Goal: Task Accomplishment & Management: Manage account settings

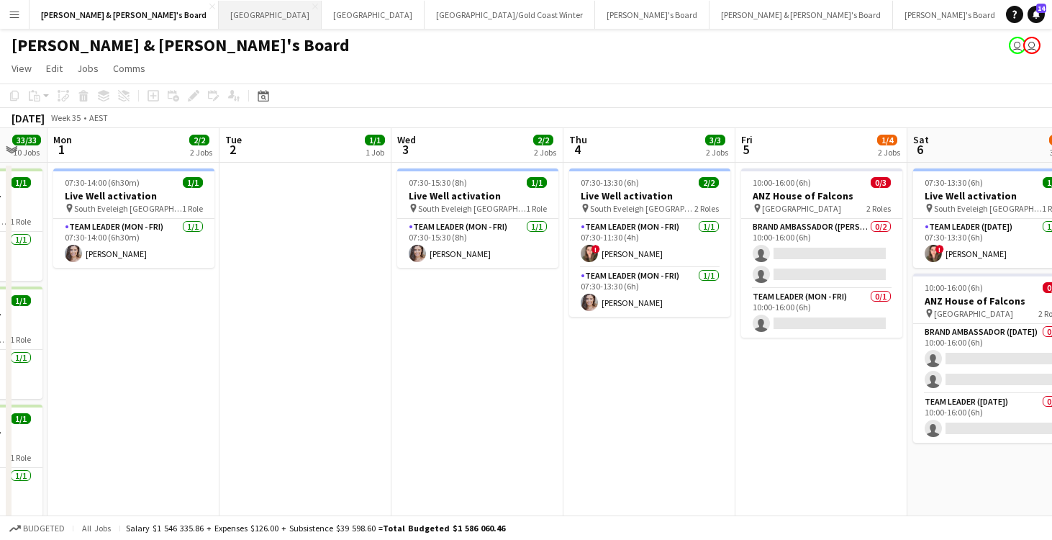
click at [219, 21] on button "Sydney Close" at bounding box center [270, 15] width 103 height 28
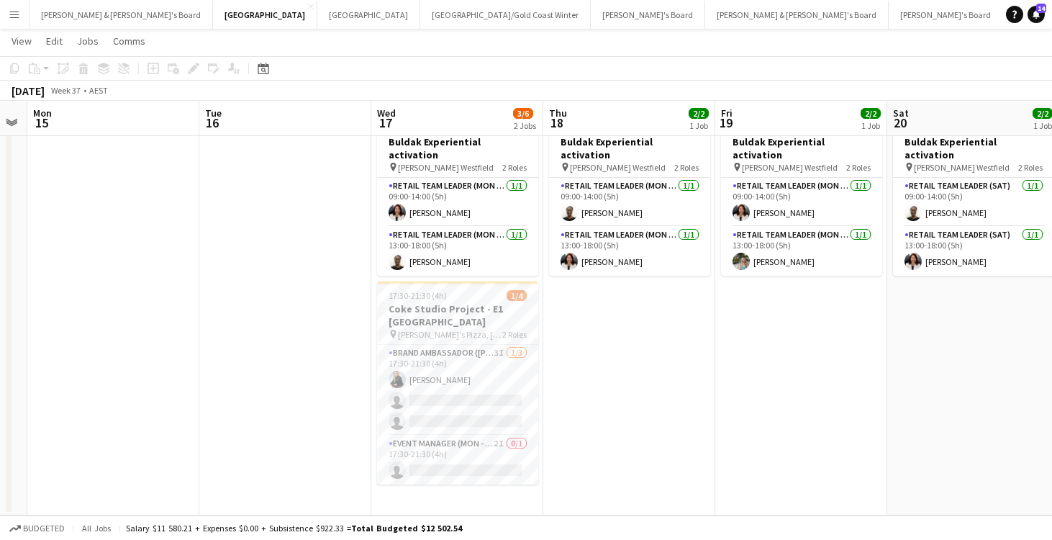
scroll to position [53, 0]
click at [446, 367] on app-card-role "Brand Ambassador (Mon - Fri) 3I [DATE] 17:30-21:30 (4h) [PERSON_NAME] single-ne…" at bounding box center [457, 390] width 161 height 91
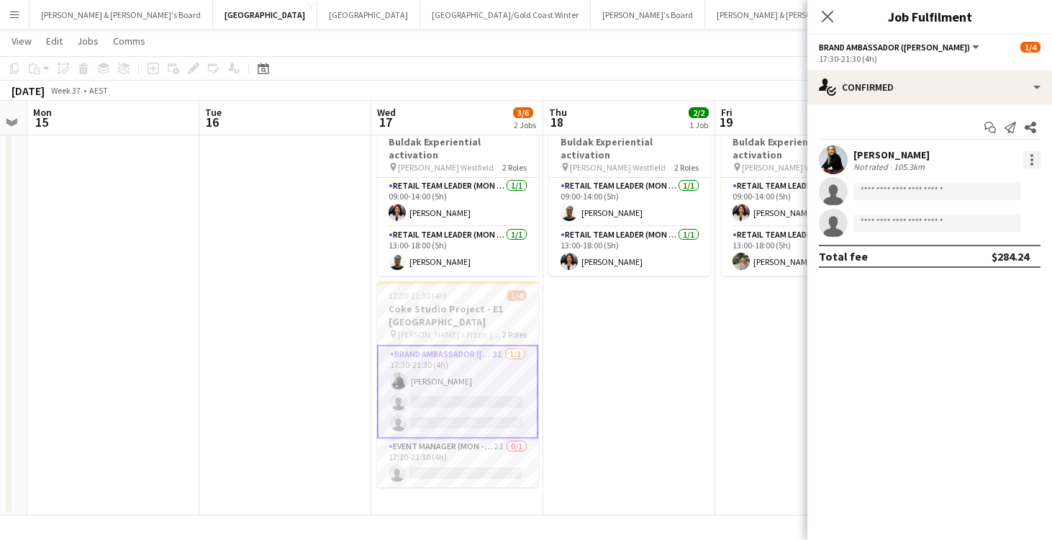
click at [1031, 158] on div at bounding box center [1031, 159] width 3 height 3
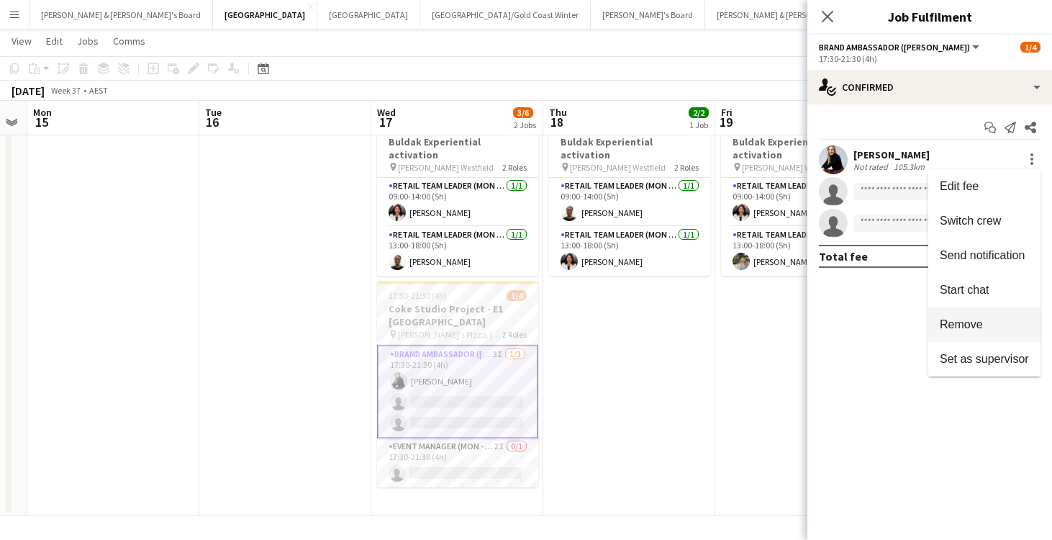
click at [966, 322] on span "Remove" at bounding box center [961, 324] width 43 height 12
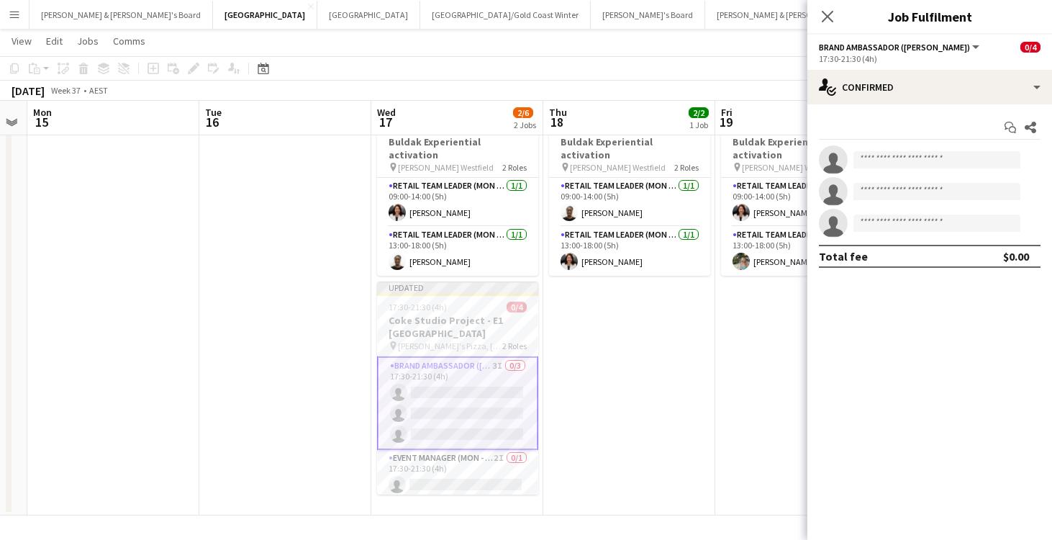
click at [675, 396] on app-date-cell "09:00-18:00 (9h) 2/2 Buldak Experiential activation pin [PERSON_NAME] Westfield…" at bounding box center [629, 312] width 172 height 407
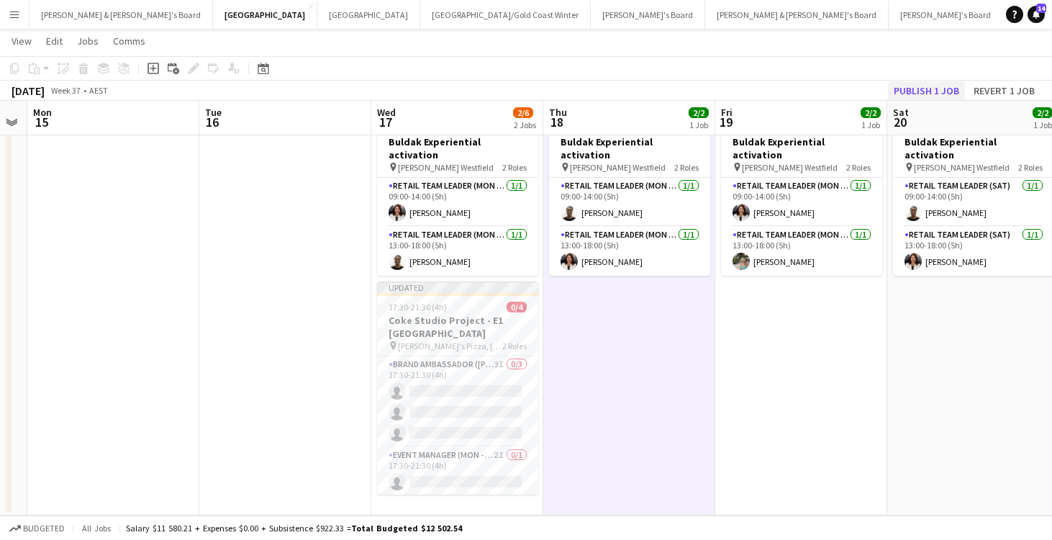
click at [912, 94] on button "Publish 1 job" at bounding box center [926, 90] width 77 height 19
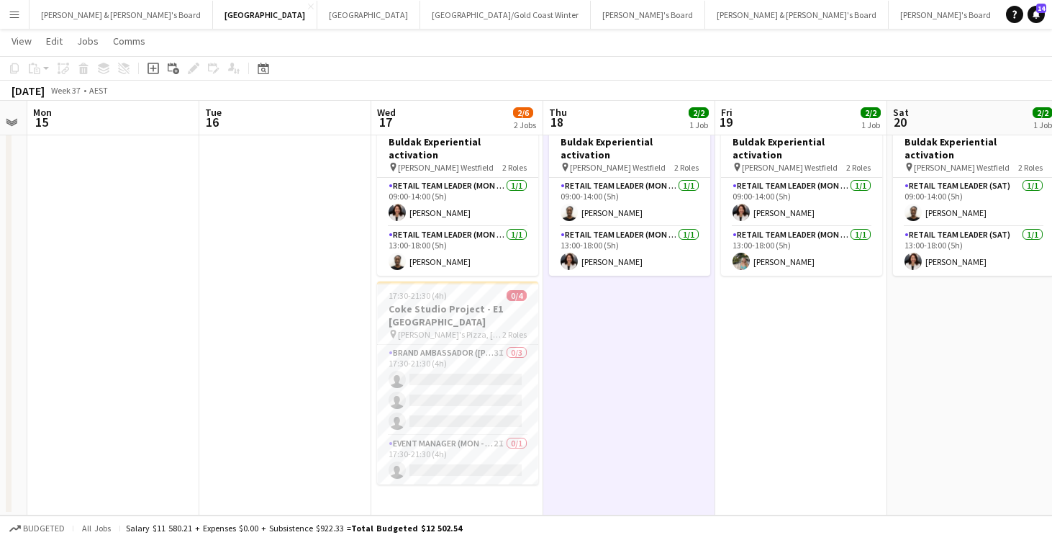
scroll to position [0, 670]
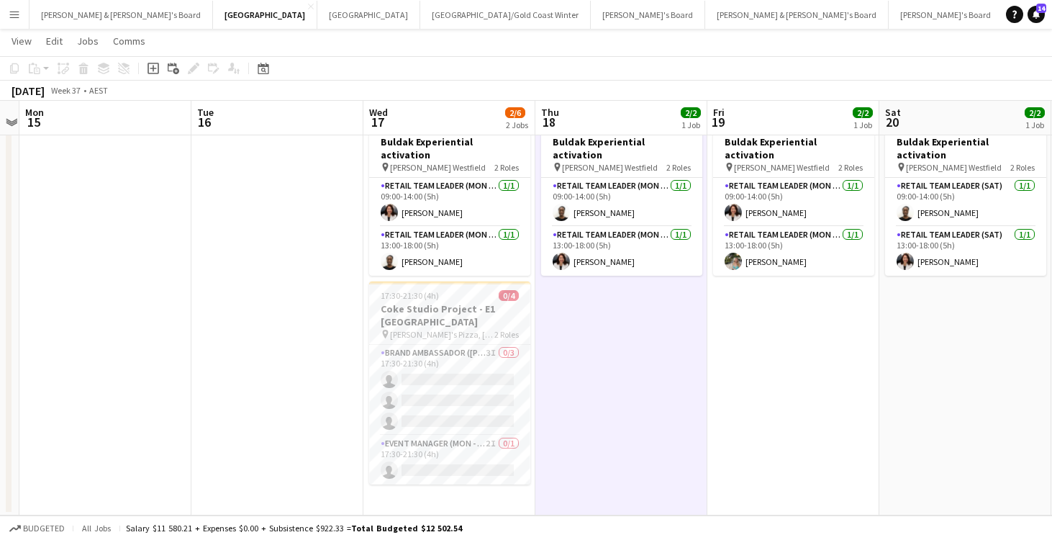
click at [513, 371] on app-calendar-viewport "Thu 11 2/2 1 Job Fri 12 2/2 1 Job Sat 13 Sun 14 Mon 15 Tue 16 Wed 17 2/6 2 Jobs…" at bounding box center [526, 260] width 1052 height 512
click at [635, 378] on app-date-cell "09:00-18:00 (9h) 2/2 Buldak Experiential activation pin [PERSON_NAME] Westfield…" at bounding box center [620, 312] width 172 height 407
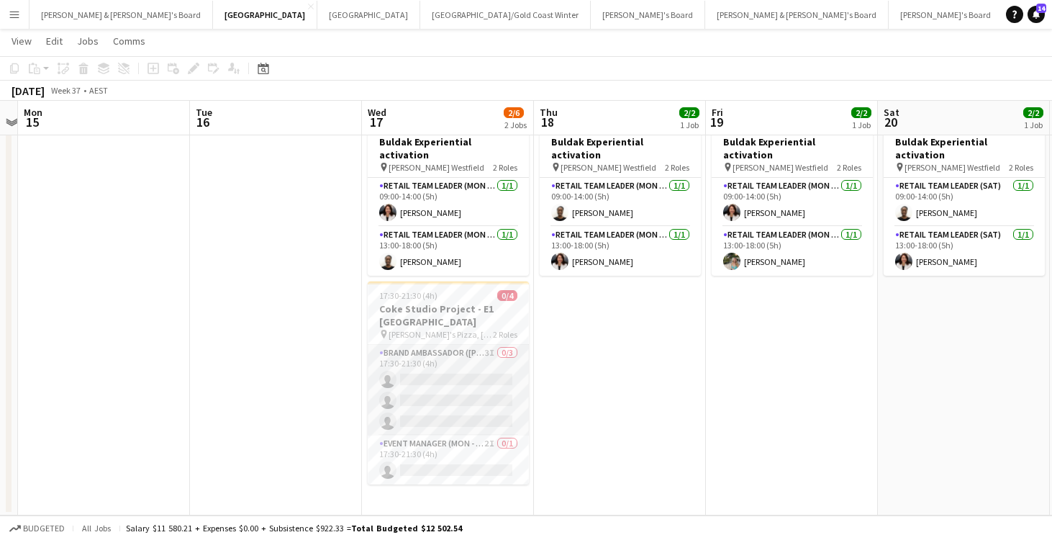
click at [449, 365] on app-card-role "Brand Ambassador (Mon - Fri) 3I 0/3 17:30-21:30 (4h) single-neutral-actions sin…" at bounding box center [448, 390] width 161 height 91
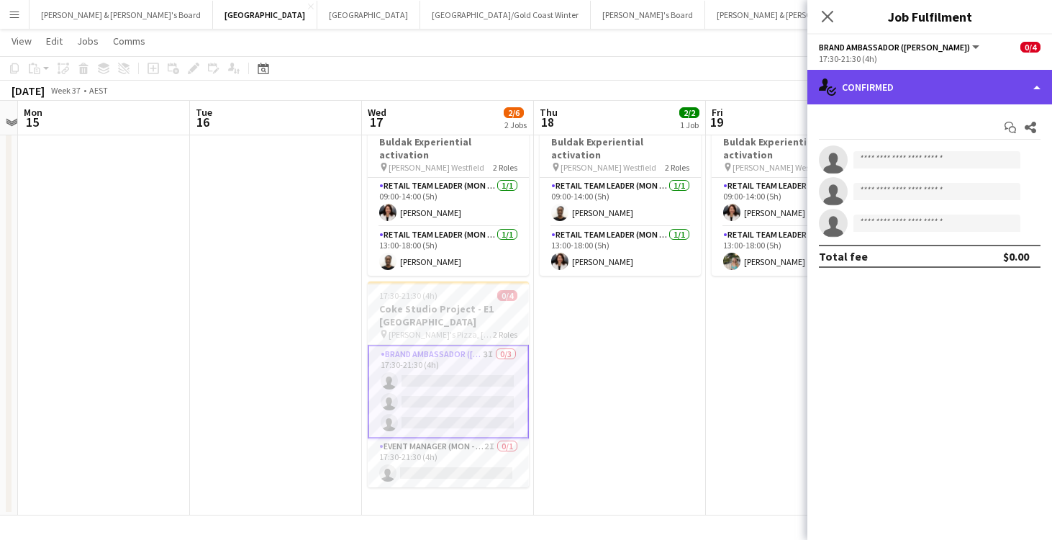
click at [899, 88] on div "single-neutral-actions-check-2 Confirmed" at bounding box center [929, 87] width 245 height 35
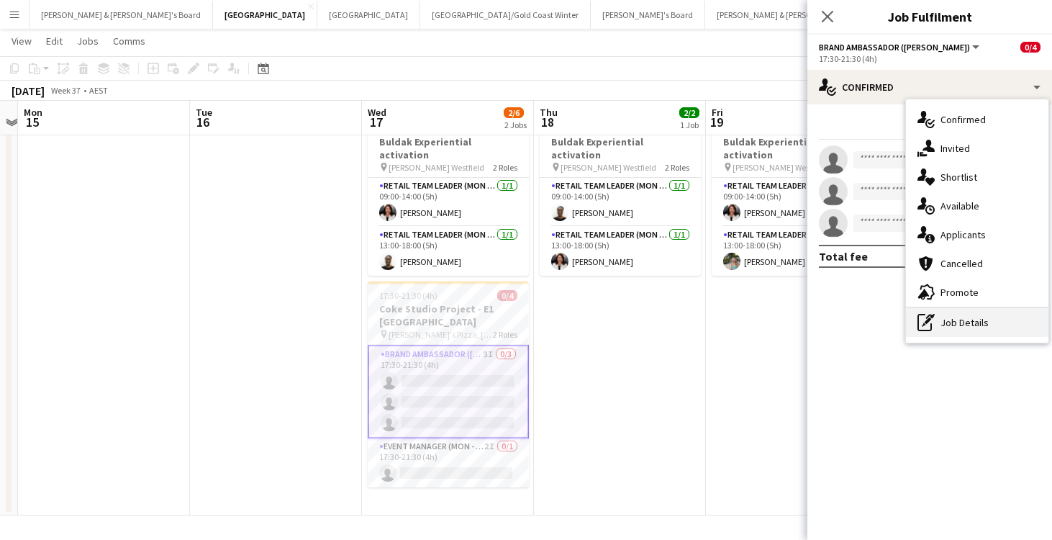
click at [955, 321] on div "pen-write Job Details" at bounding box center [977, 322] width 142 height 29
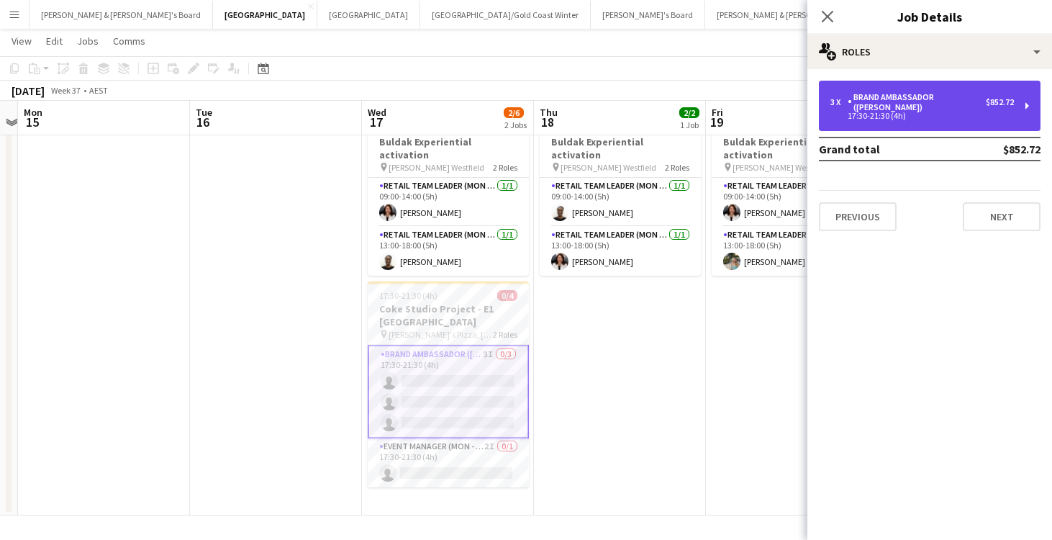
click at [941, 101] on div "Brand Ambassador ([PERSON_NAME])" at bounding box center [917, 102] width 138 height 20
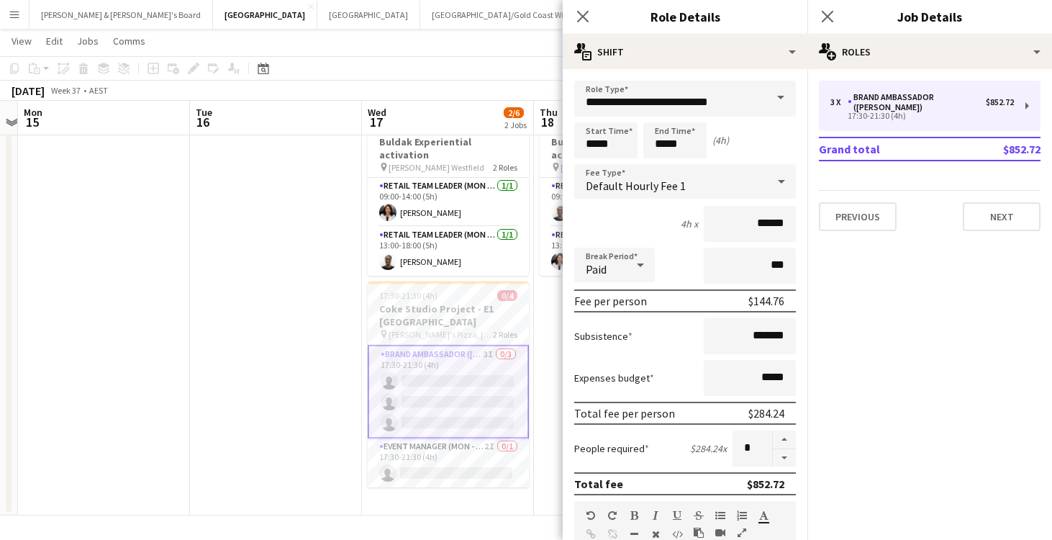
click at [247, 410] on app-date-cell at bounding box center [276, 312] width 172 height 407
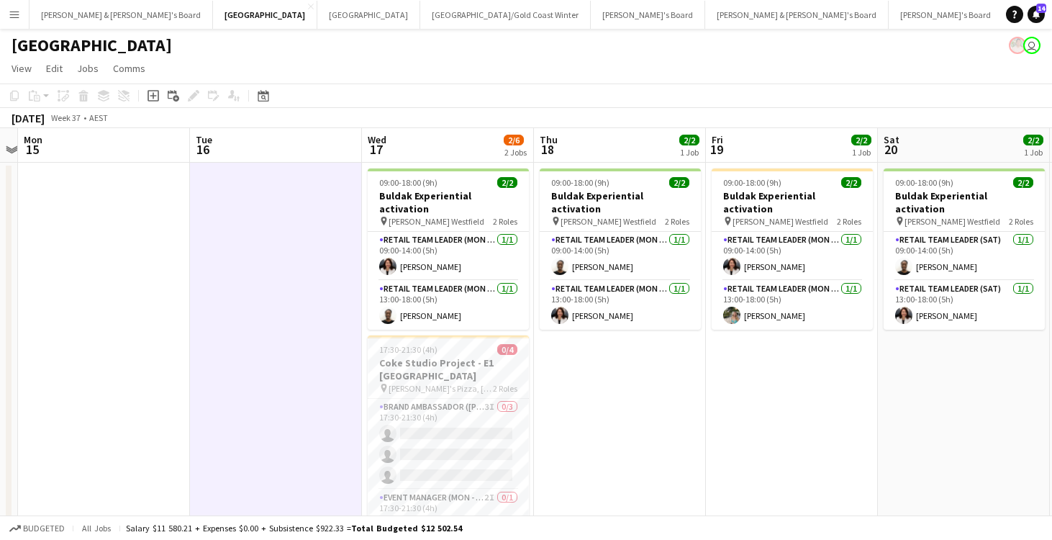
scroll to position [0, 0]
click at [91, 16] on button "[PERSON_NAME] & [PERSON_NAME]'s Board Close" at bounding box center [120, 15] width 183 height 28
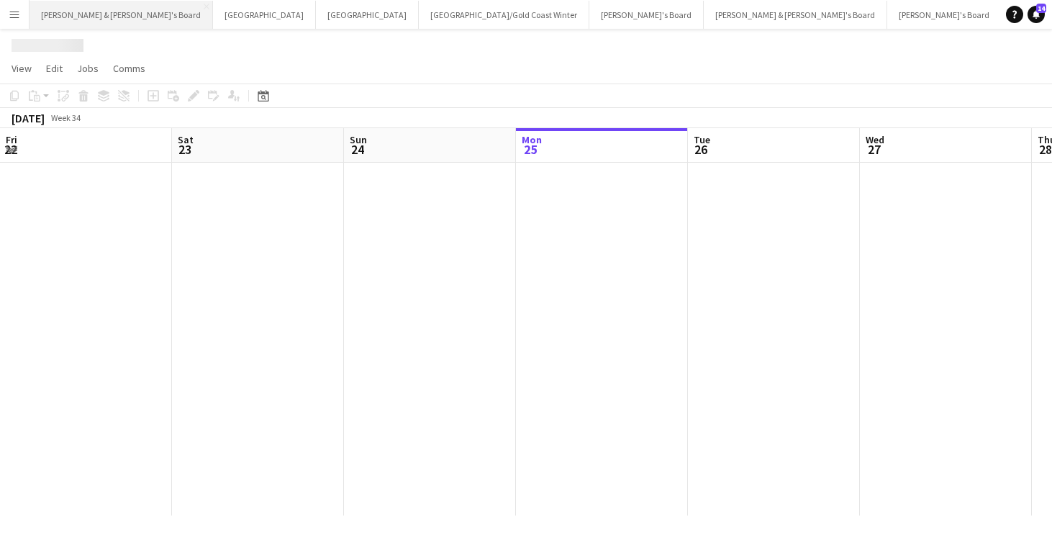
scroll to position [0, 344]
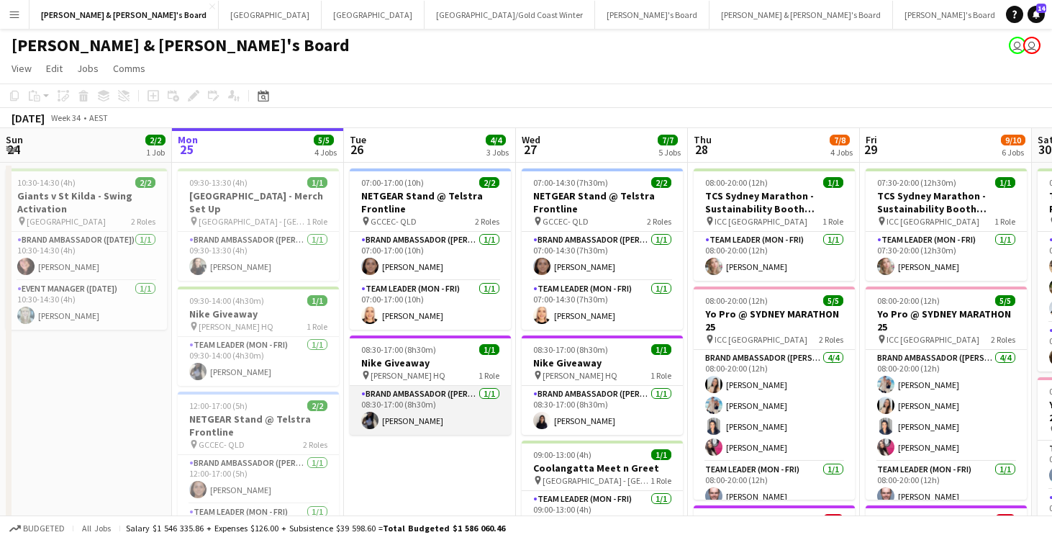
click at [434, 417] on app-card-role "Brand Ambassador (Mon - Fri) [DATE] 08:30-17:00 (8h30m) [PERSON_NAME]" at bounding box center [430, 410] width 161 height 49
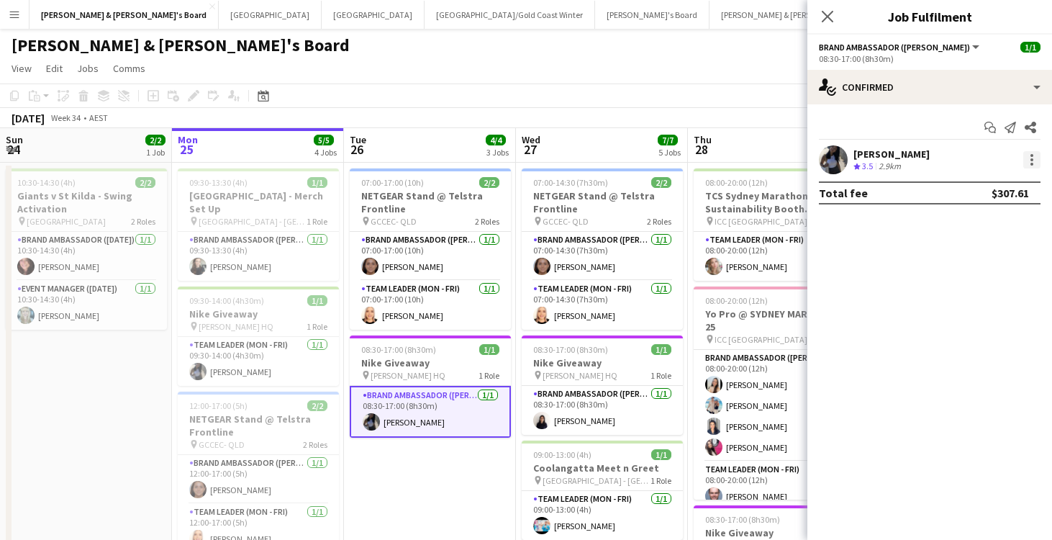
click at [1036, 162] on div at bounding box center [1031, 159] width 17 height 17
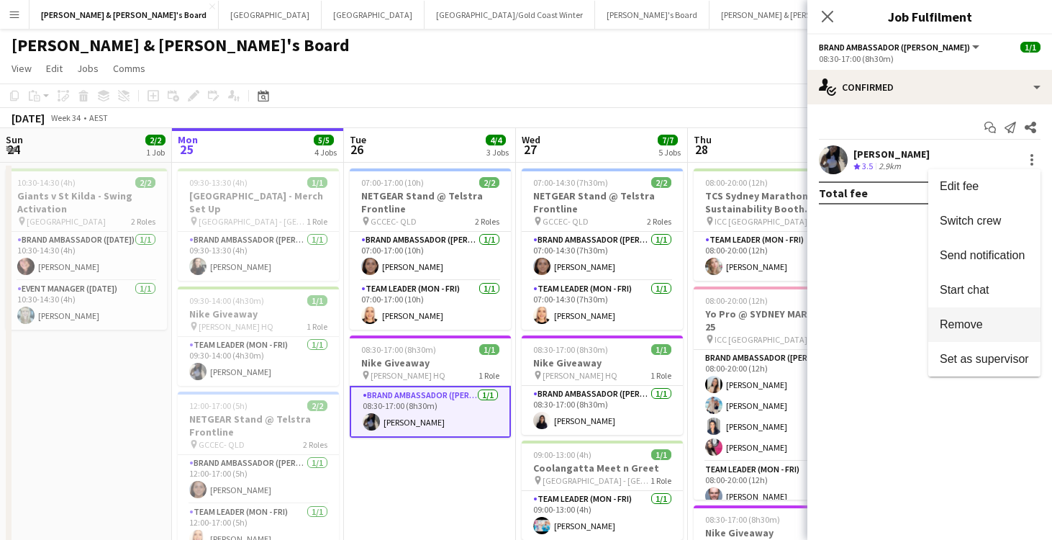
click at [961, 324] on span "Remove" at bounding box center [961, 324] width 43 height 12
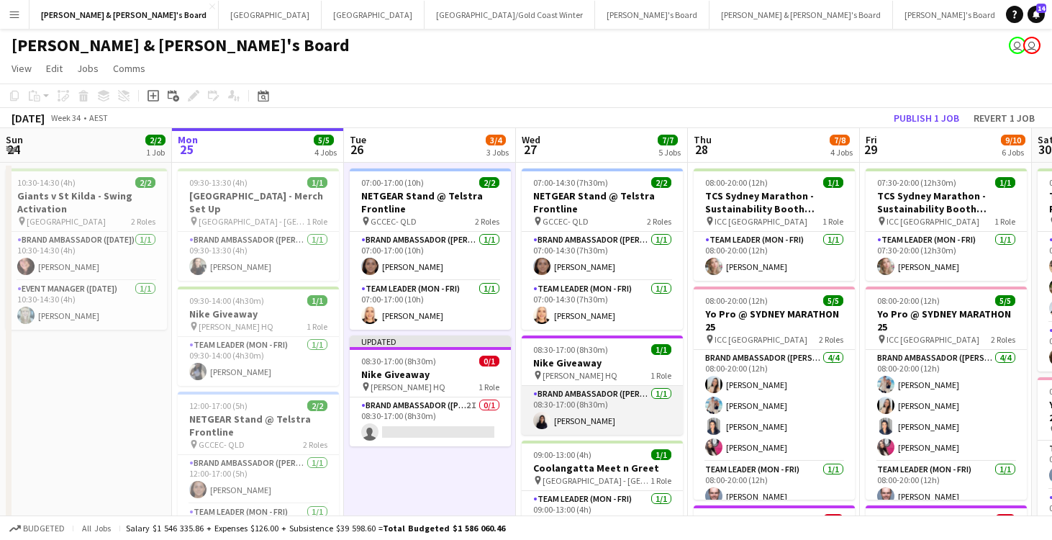
click at [585, 400] on app-card-role "Brand Ambassador (Mon - Fri) [DATE] 08:30-17:00 (8h30m) [PERSON_NAME]" at bounding box center [602, 410] width 161 height 49
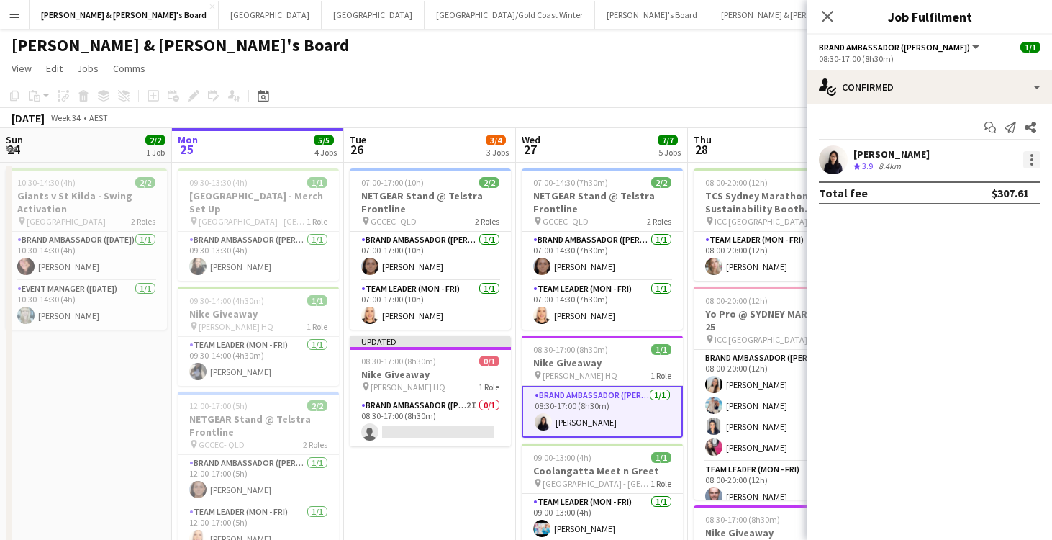
click at [1030, 160] on div at bounding box center [1031, 159] width 17 height 17
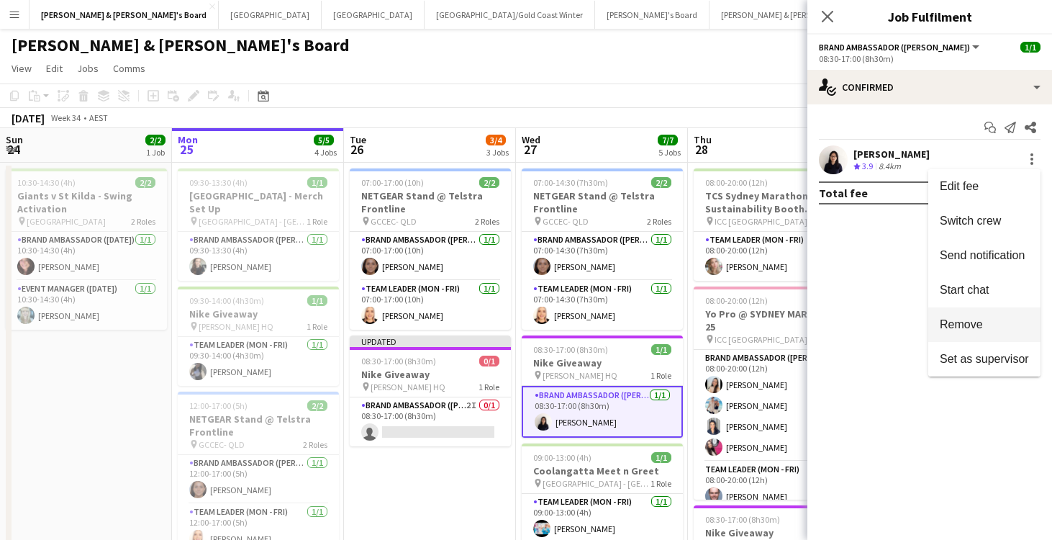
click at [968, 323] on span "Remove" at bounding box center [961, 324] width 43 height 12
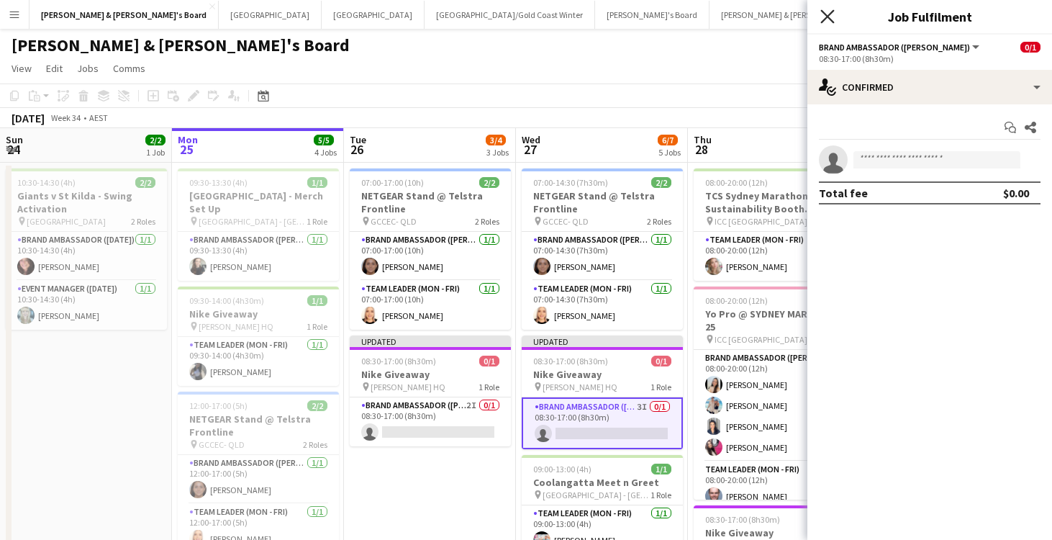
click at [829, 18] on icon at bounding box center [827, 16] width 14 height 14
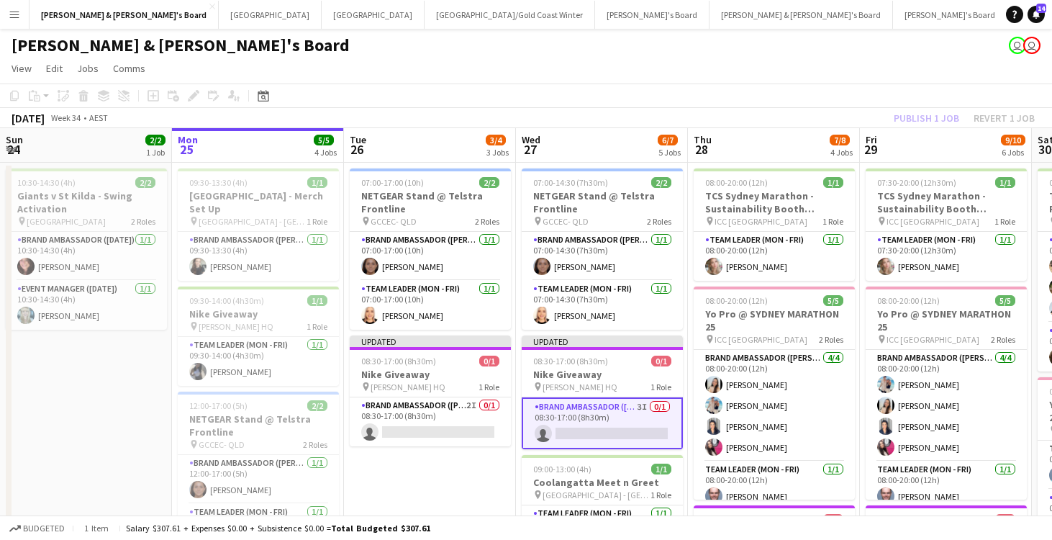
click at [821, 65] on app-page-menu "View Day view expanded Day view collapsed Month view Date picker Jump to [DATE]…" at bounding box center [526, 69] width 1052 height 27
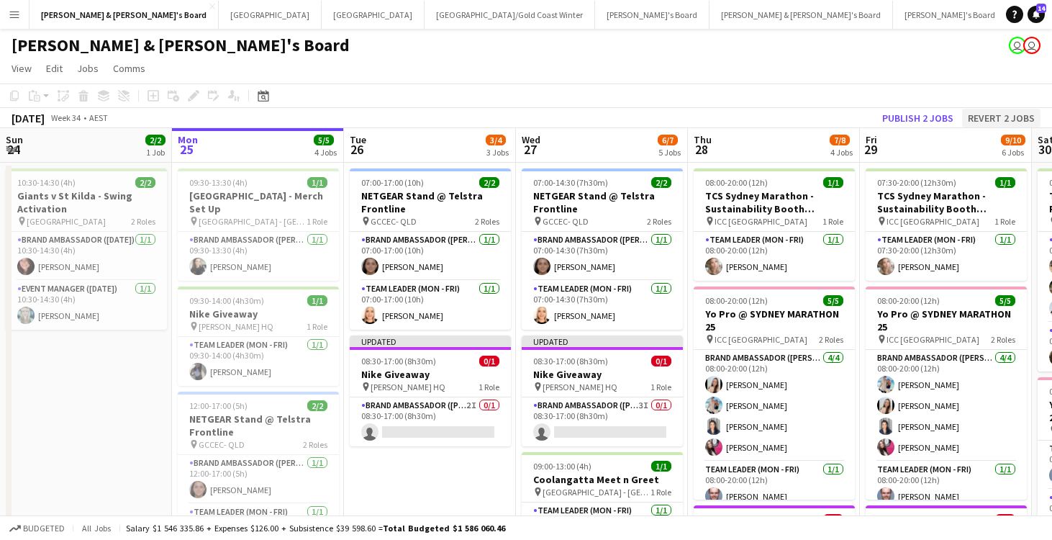
click at [989, 119] on button "Revert 2 jobs" at bounding box center [1001, 118] width 78 height 19
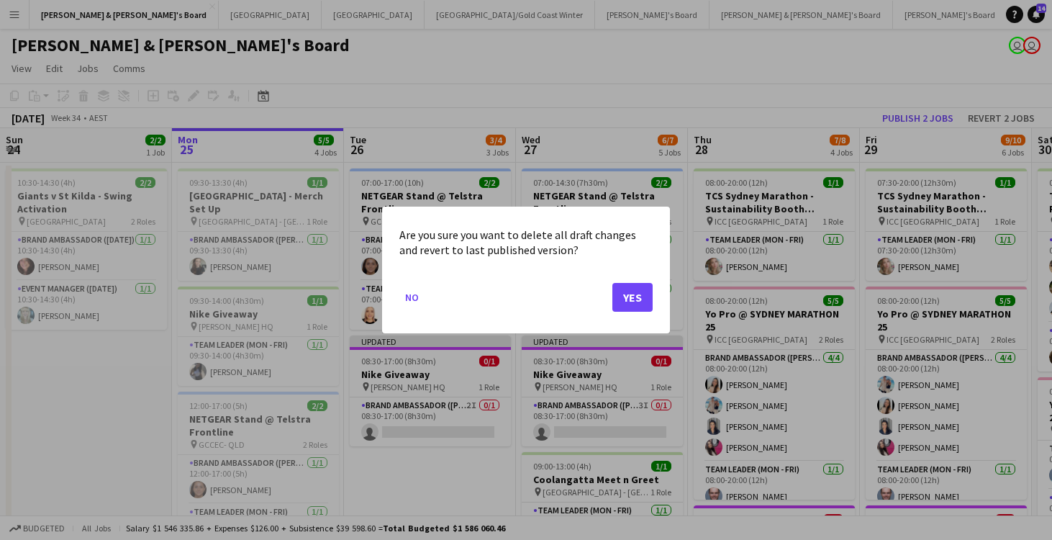
click at [632, 291] on button "Yes" at bounding box center [632, 297] width 40 height 29
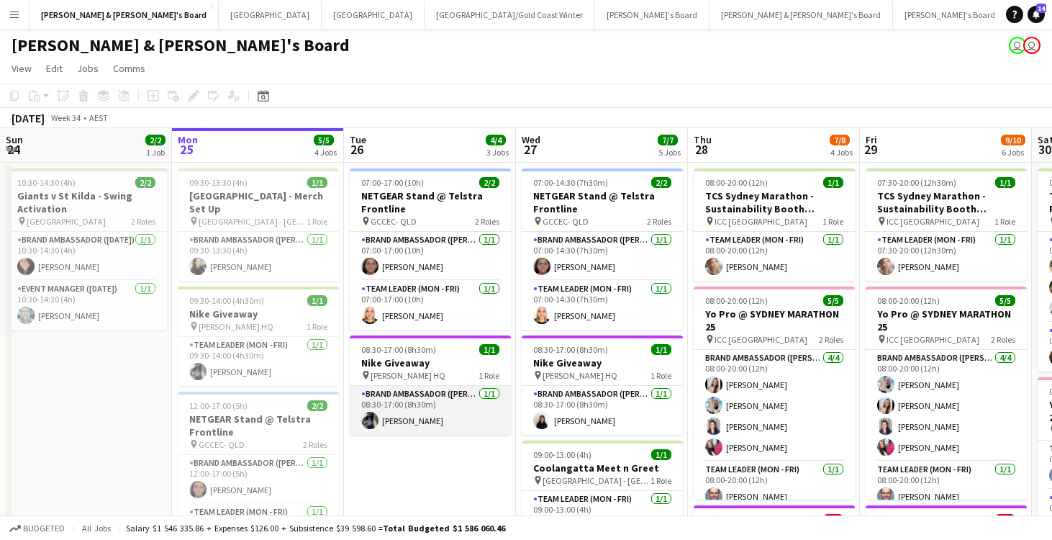
click at [419, 428] on app-card-role "Brand Ambassador (Mon - Fri) [DATE] 08:30-17:00 (8h30m) [PERSON_NAME]" at bounding box center [430, 410] width 161 height 49
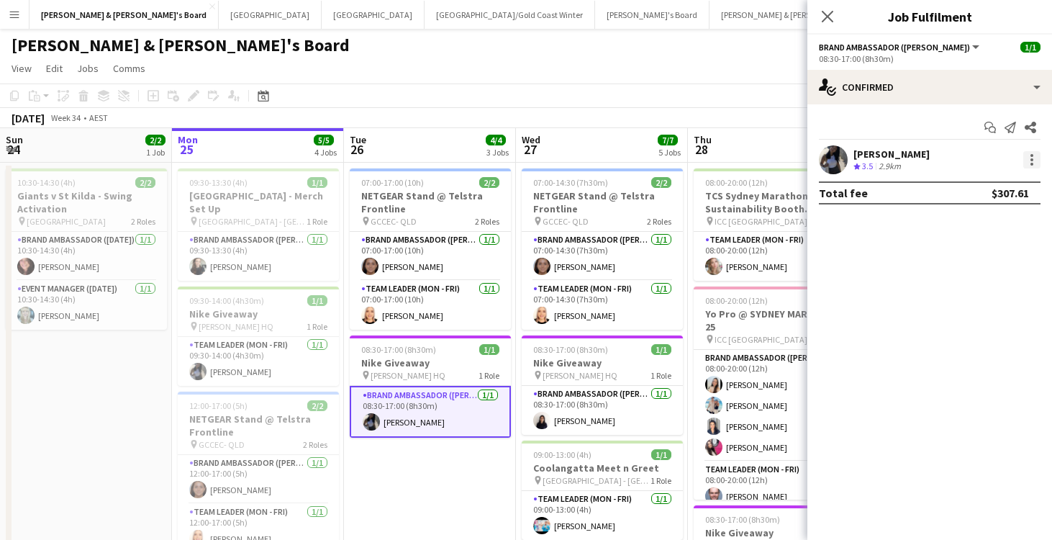
click at [1032, 158] on div at bounding box center [1031, 159] width 3 height 3
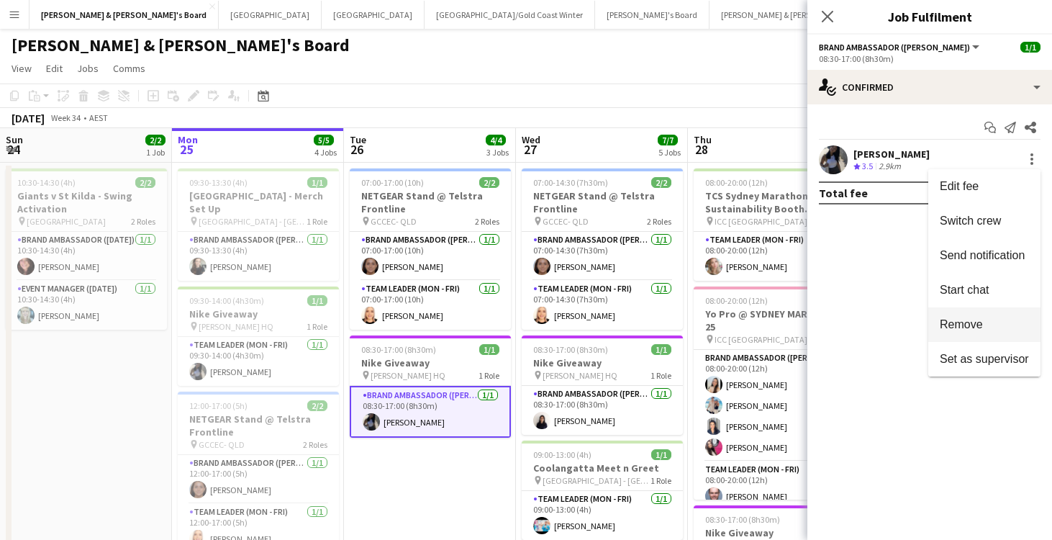
click at [959, 324] on span "Remove" at bounding box center [961, 324] width 43 height 12
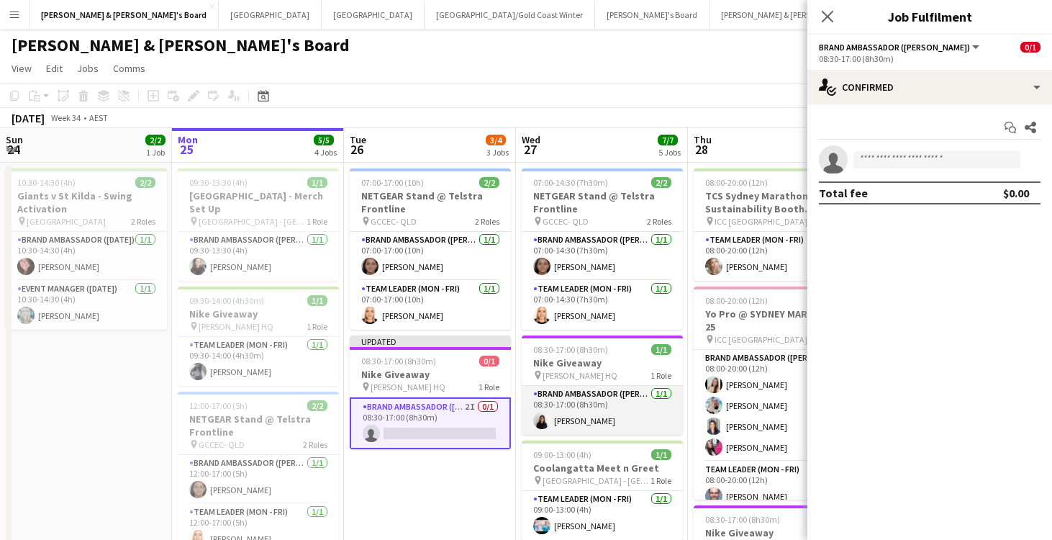
click at [563, 415] on app-card-role "Brand Ambassador (Mon - Fri) [DATE] 08:30-17:00 (8h30m) [PERSON_NAME]" at bounding box center [602, 410] width 161 height 49
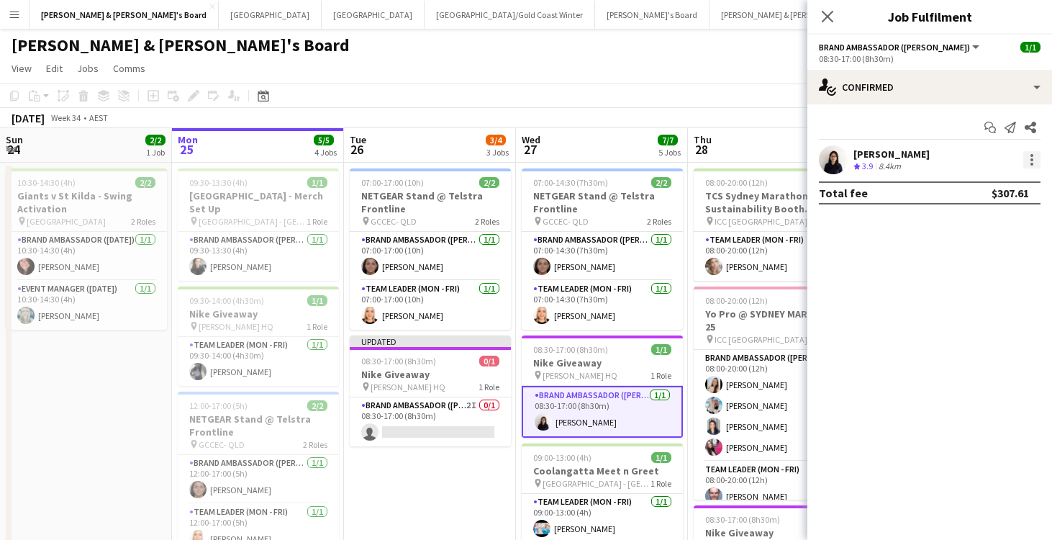
click at [1026, 166] on div at bounding box center [1031, 159] width 17 height 17
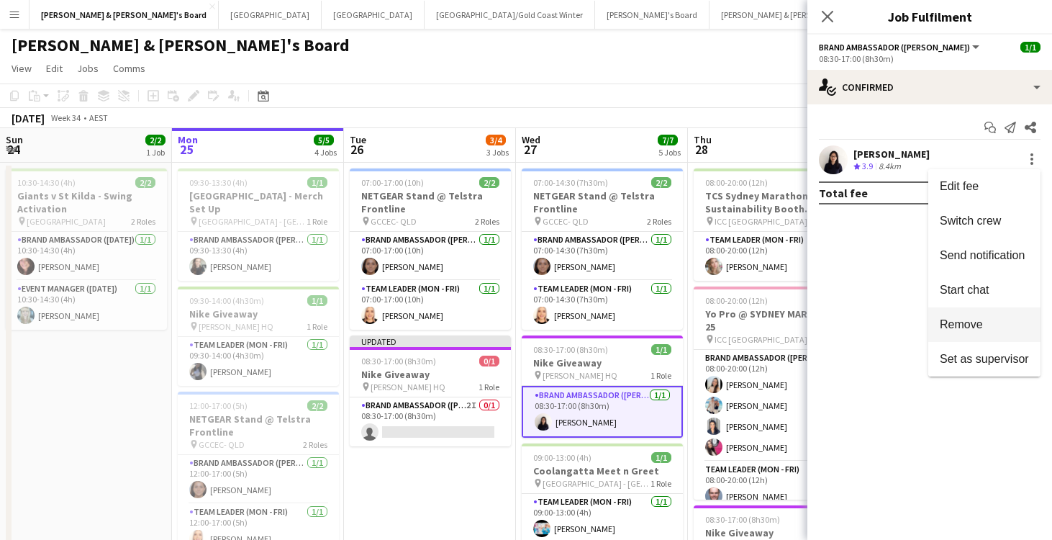
click at [960, 327] on span "Remove" at bounding box center [961, 324] width 43 height 12
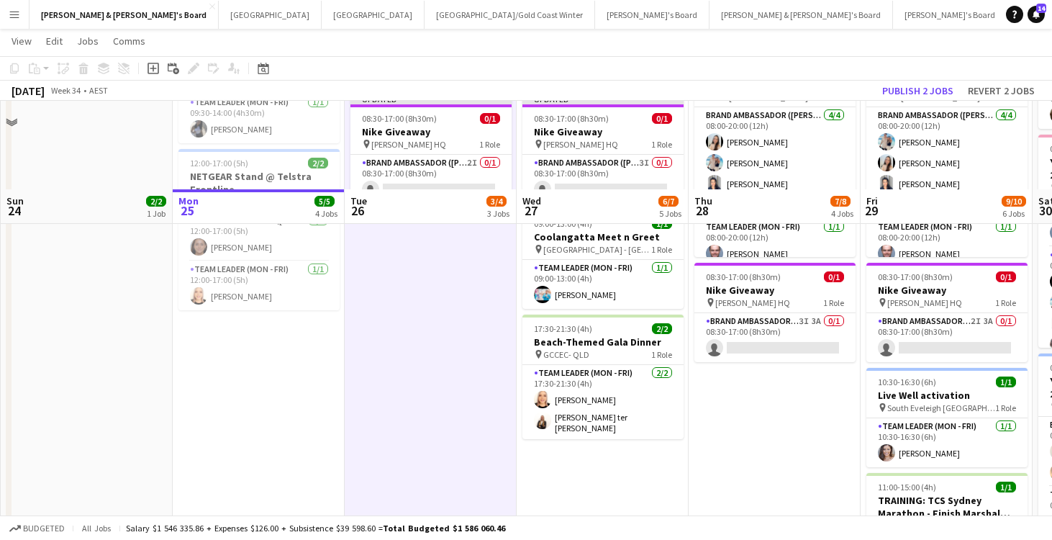
scroll to position [214, 0]
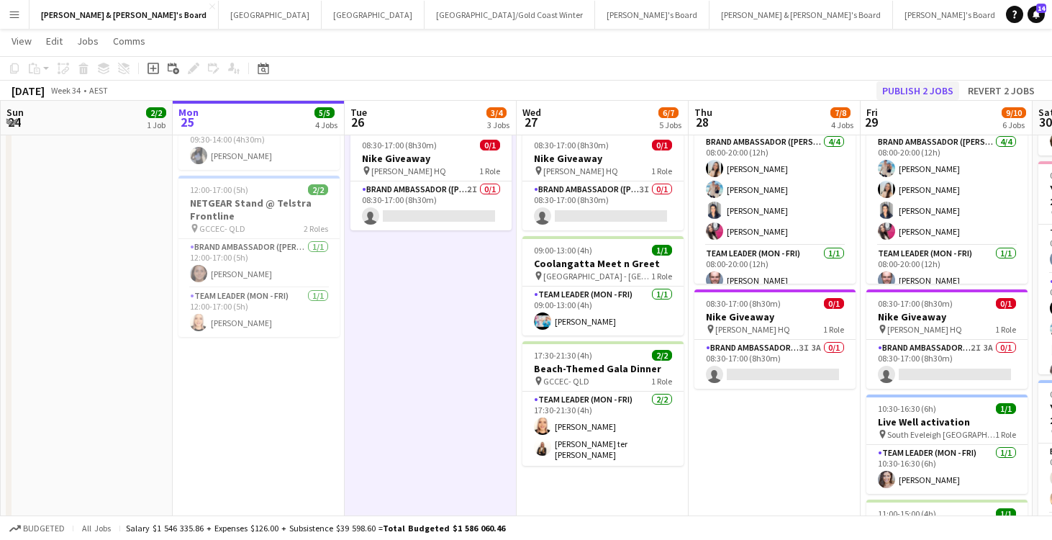
click at [915, 88] on button "Publish 2 jobs" at bounding box center [917, 90] width 83 height 19
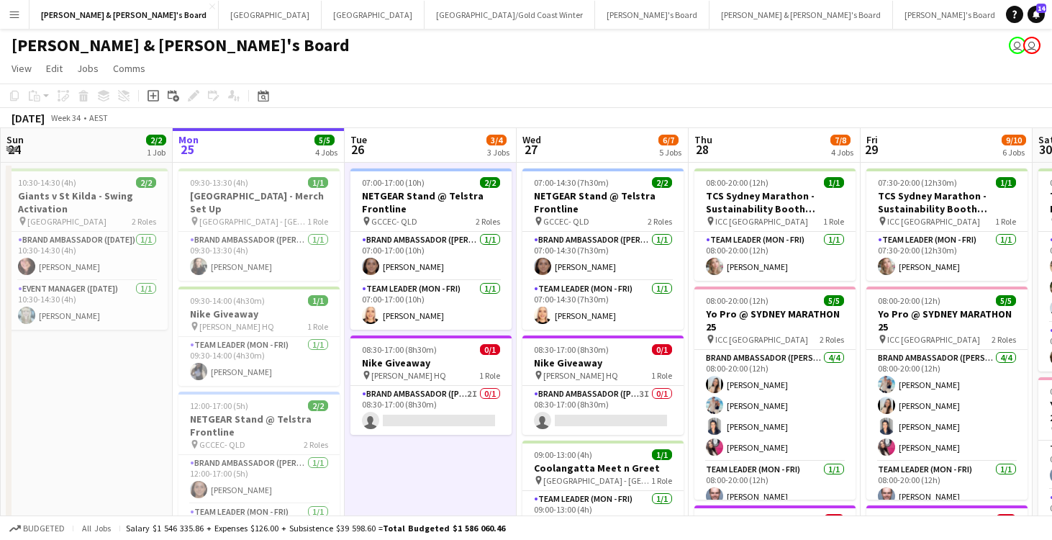
scroll to position [0, 0]
click at [431, 415] on app-card-role "Brand Ambassador (Mon - Fri) 2I 0/1 08:30-17:00 (8h30m) single-neutral-actions" at bounding box center [430, 410] width 161 height 49
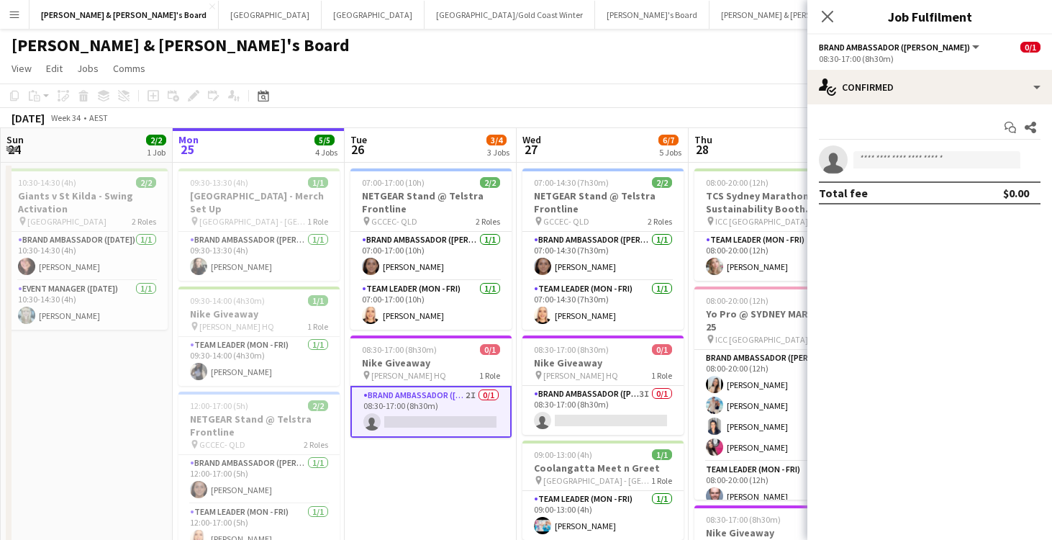
click at [895, 169] on app-invite-slot "single-neutral-actions" at bounding box center [929, 159] width 245 height 29
click at [895, 161] on input at bounding box center [936, 159] width 167 height 17
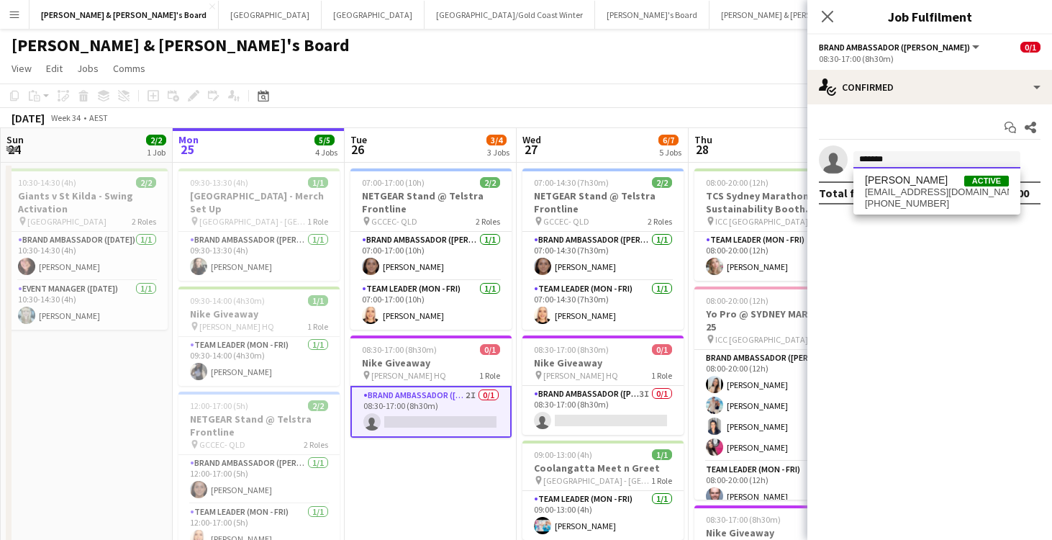
type input "*******"
drag, startPoint x: 895, startPoint y: 161, endPoint x: 930, endPoint y: 197, distance: 50.4
click at [930, 198] on span "[PHONE_NUMBER]" at bounding box center [937, 204] width 144 height 12
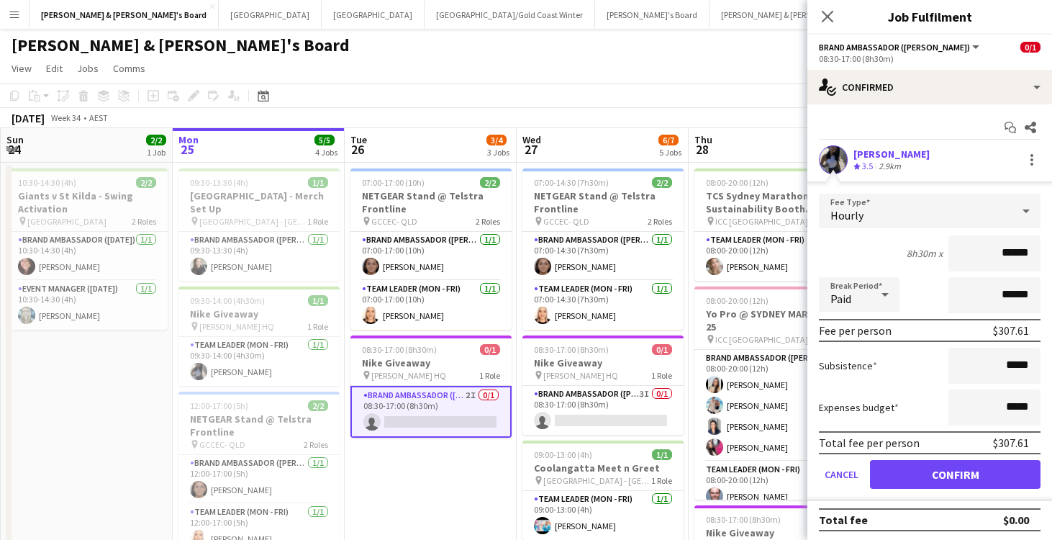
click at [953, 471] on button "Confirm" at bounding box center [955, 474] width 171 height 29
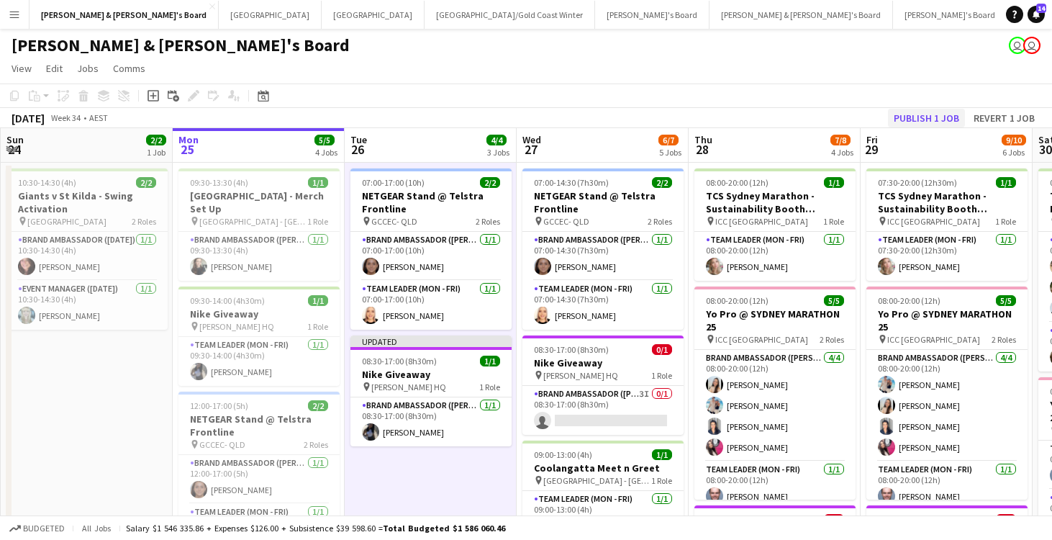
click at [940, 116] on button "Publish 1 job" at bounding box center [926, 118] width 77 height 19
